Goal: Transaction & Acquisition: Purchase product/service

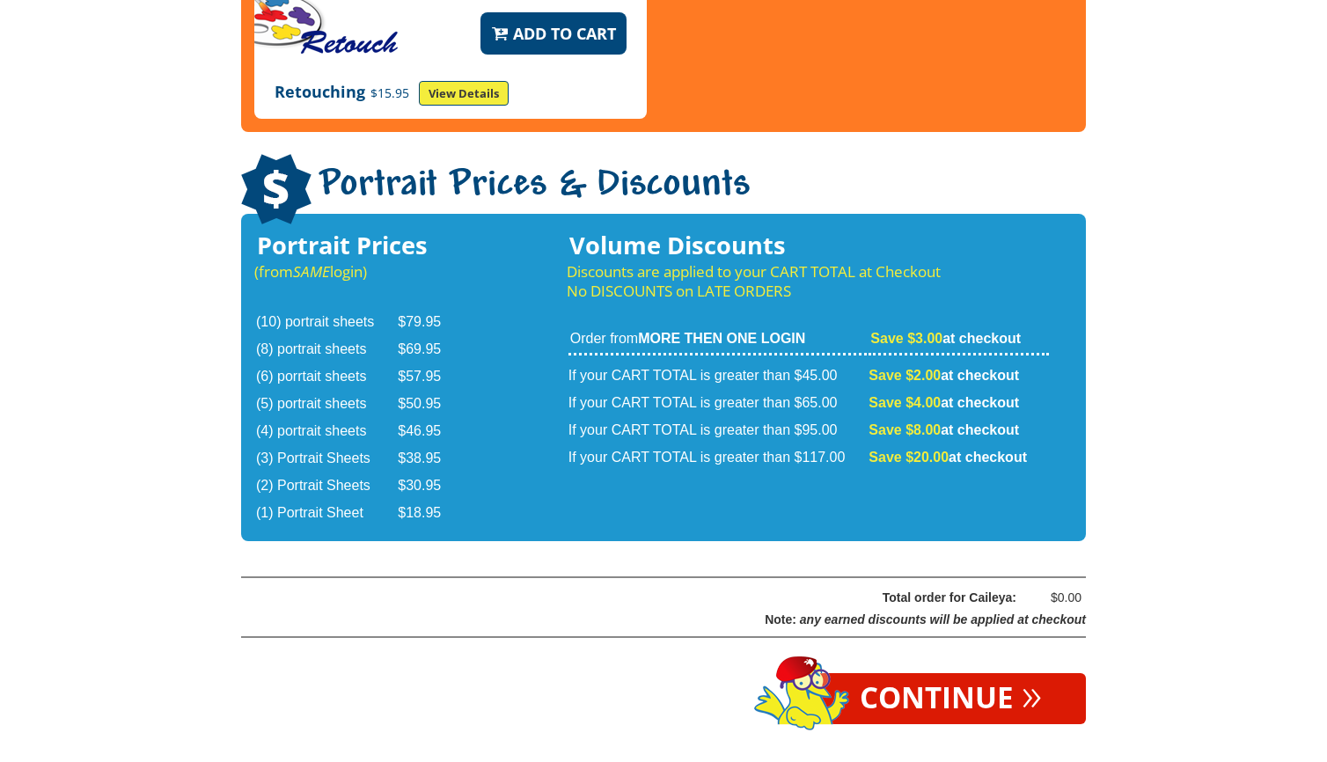
scroll to position [2759, 0]
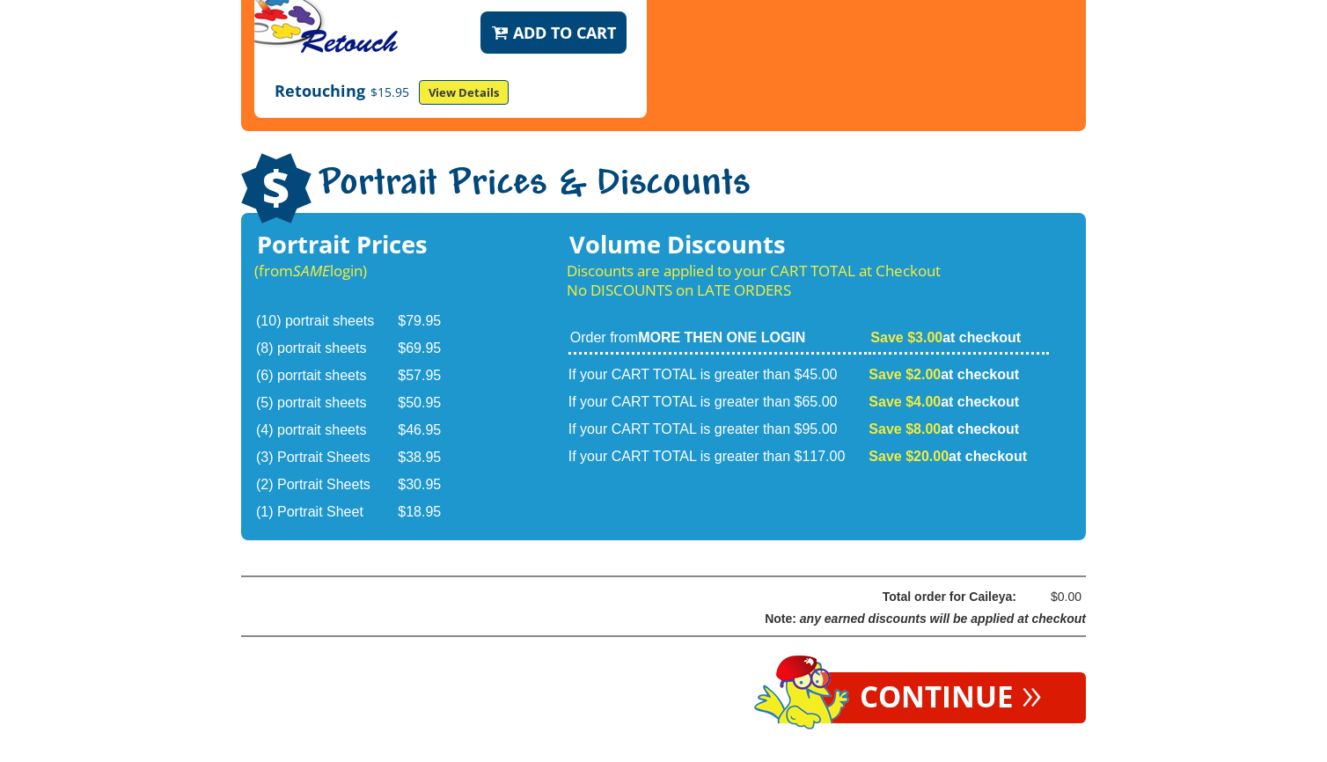
click at [932, 672] on link "Continue »" at bounding box center [951, 697] width 270 height 51
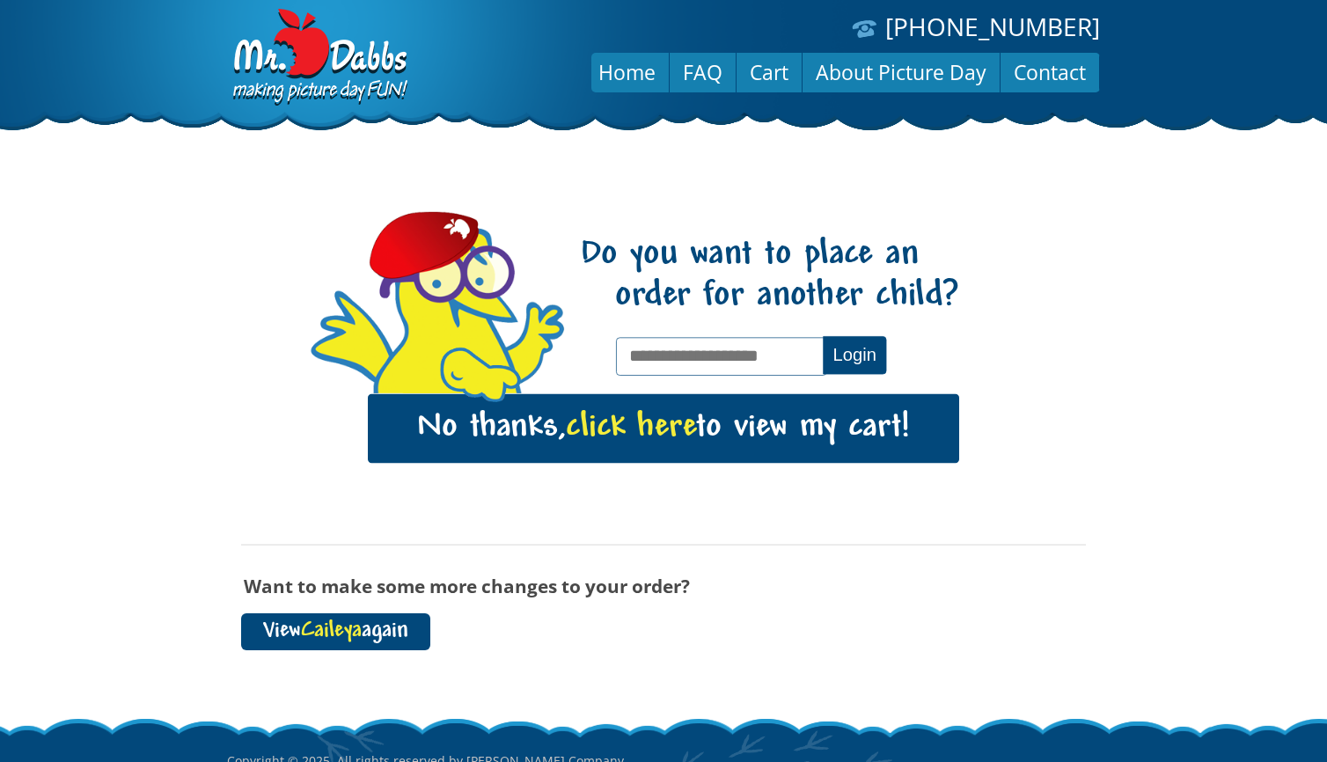
click at [348, 628] on span "Caileya" at bounding box center [331, 631] width 61 height 24
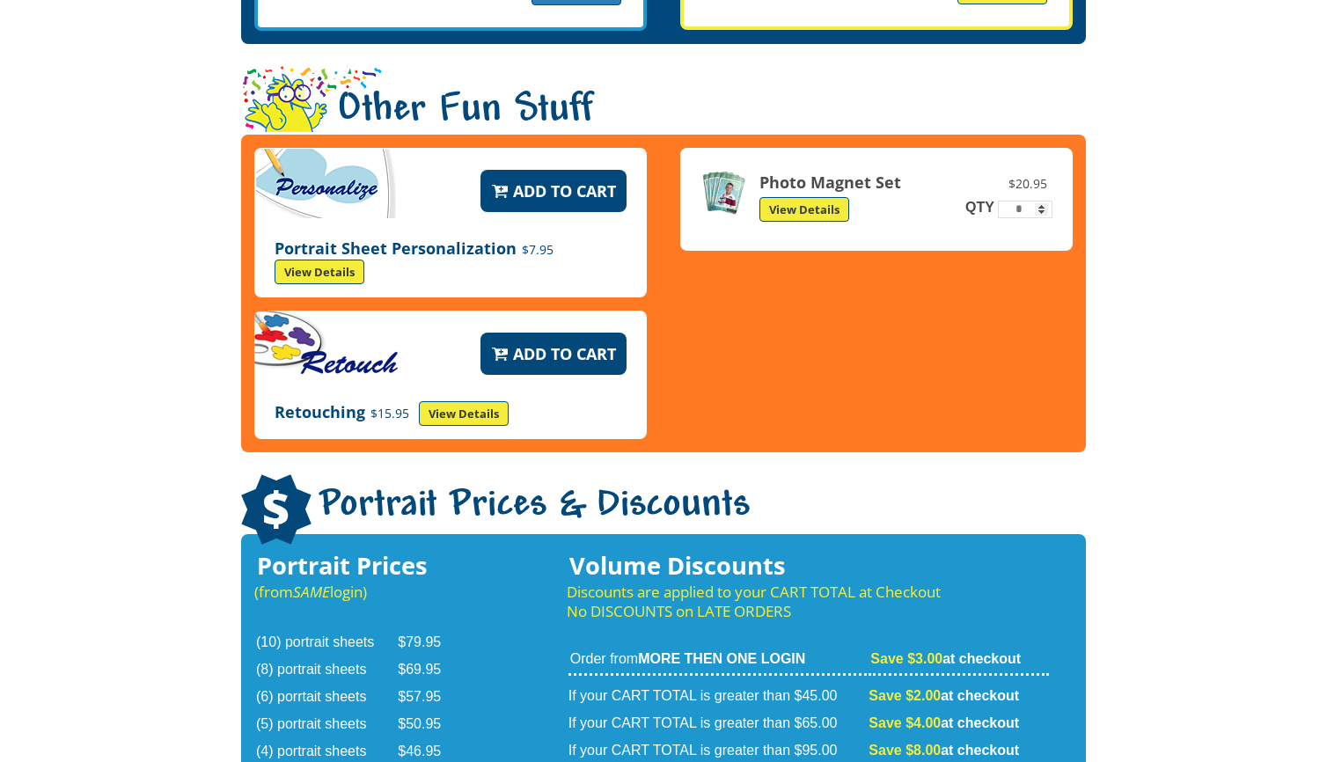
scroll to position [2437, 0]
